Goal: Go to known website: Go to known website

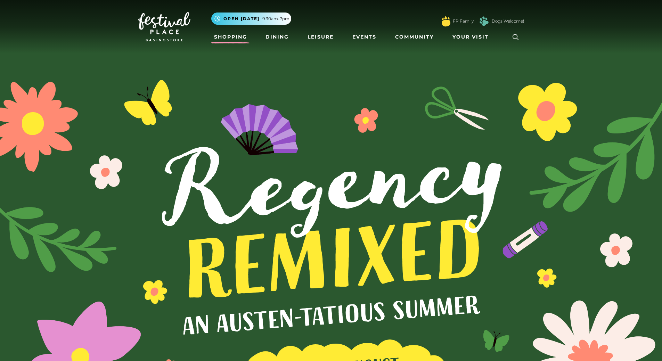
click at [238, 36] on link "Shopping" at bounding box center [230, 37] width 39 height 13
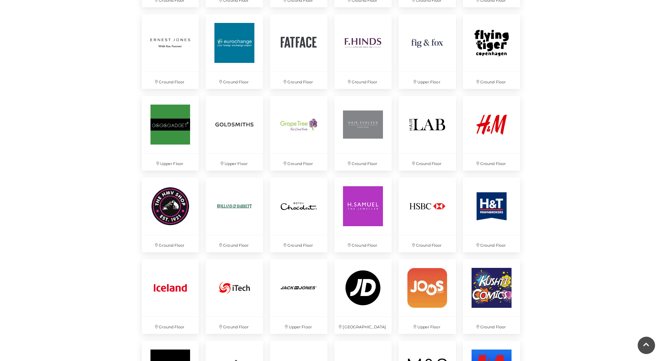
scroll to position [904, 0]
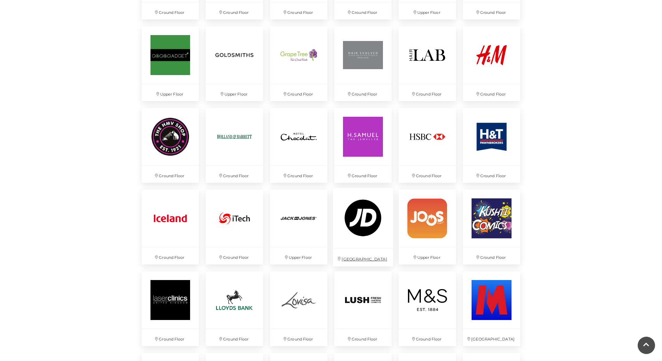
click at [358, 220] on img at bounding box center [363, 218] width 60 height 60
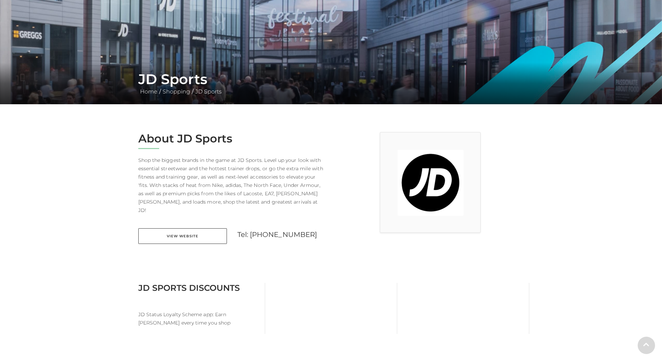
scroll to position [104, 0]
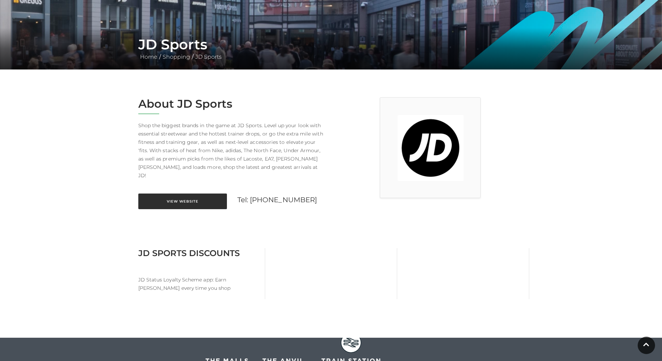
click at [194, 194] on link "View Website" at bounding box center [182, 202] width 89 height 16
